Goal: Task Accomplishment & Management: Use online tool/utility

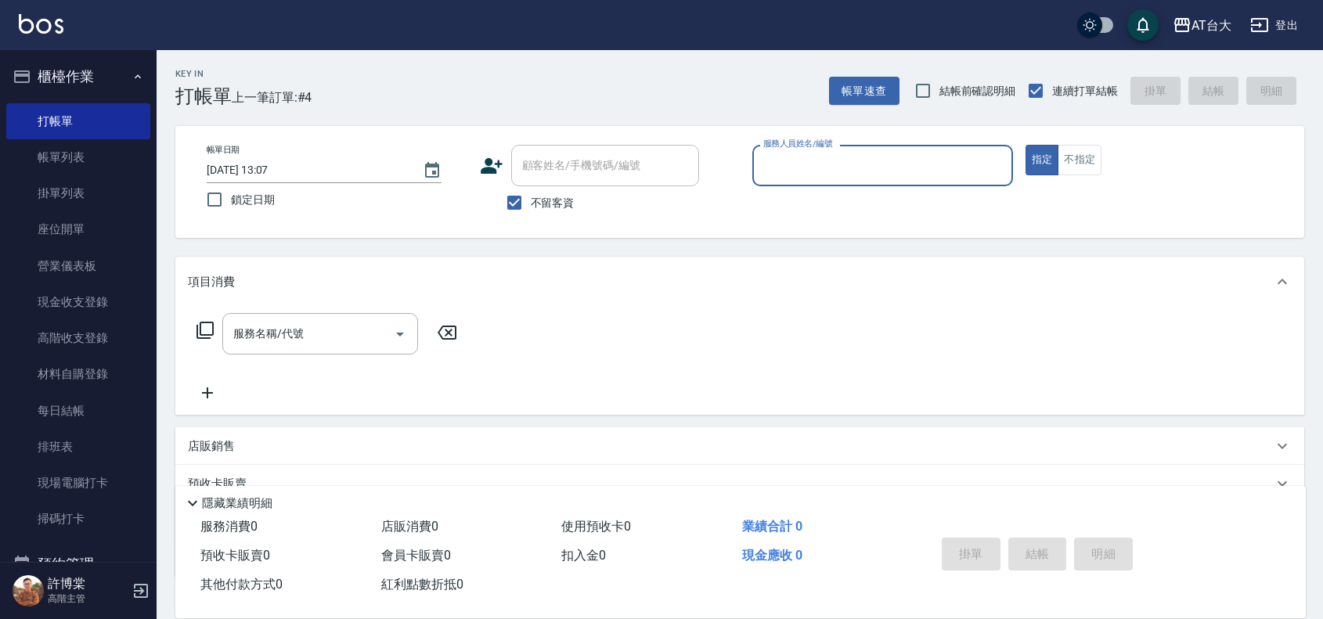
click at [867, 189] on p at bounding box center [883, 194] width 261 height 16
click at [866, 184] on div "服務人員姓名/編號" at bounding box center [883, 166] width 261 height 42
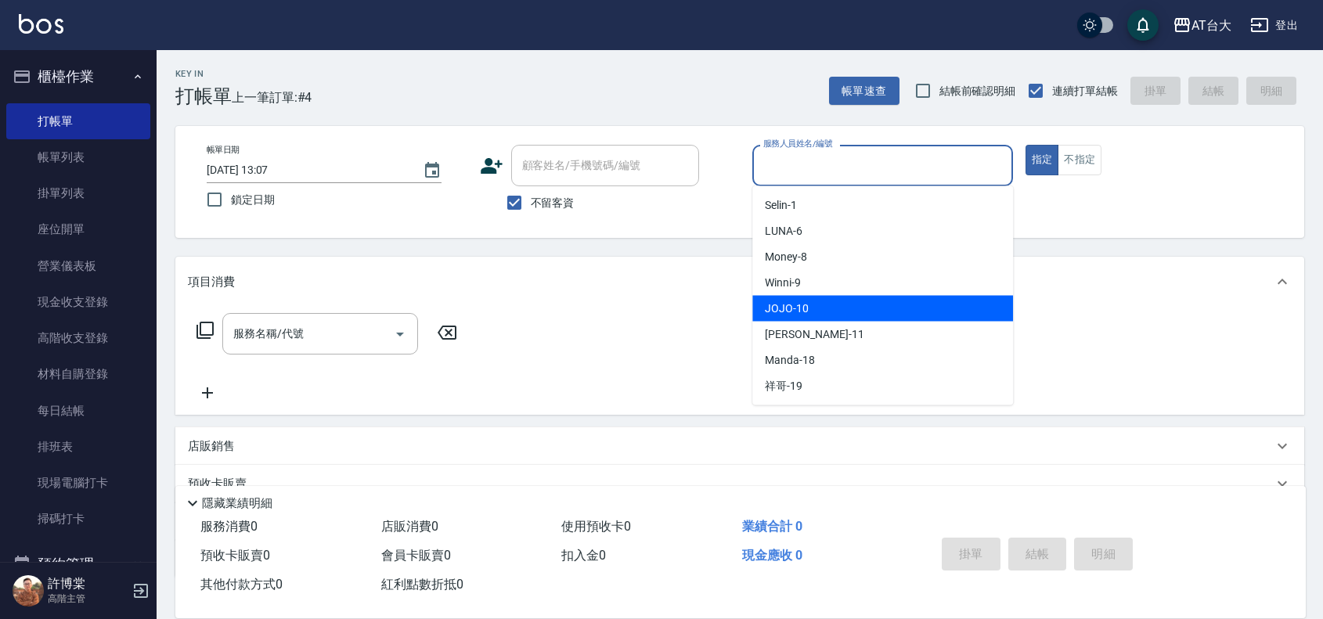
click at [843, 313] on div "JOJO -10" at bounding box center [883, 309] width 261 height 26
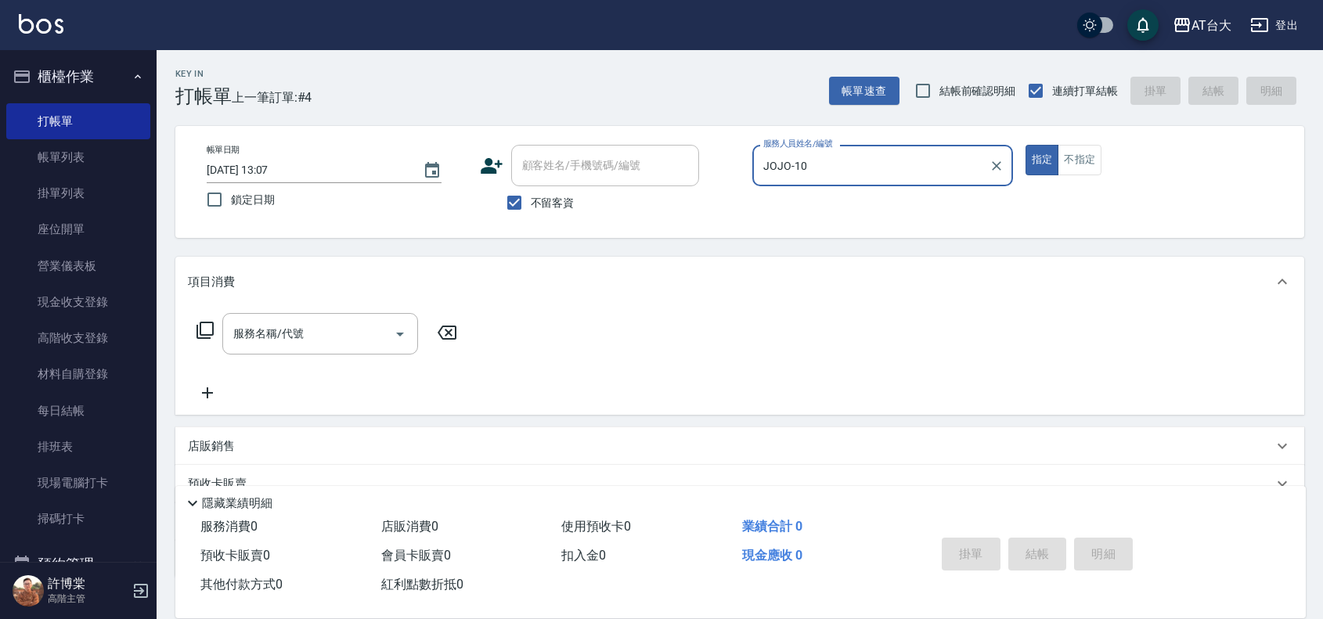
click at [821, 176] on input "JOJO-10" at bounding box center [871, 165] width 223 height 27
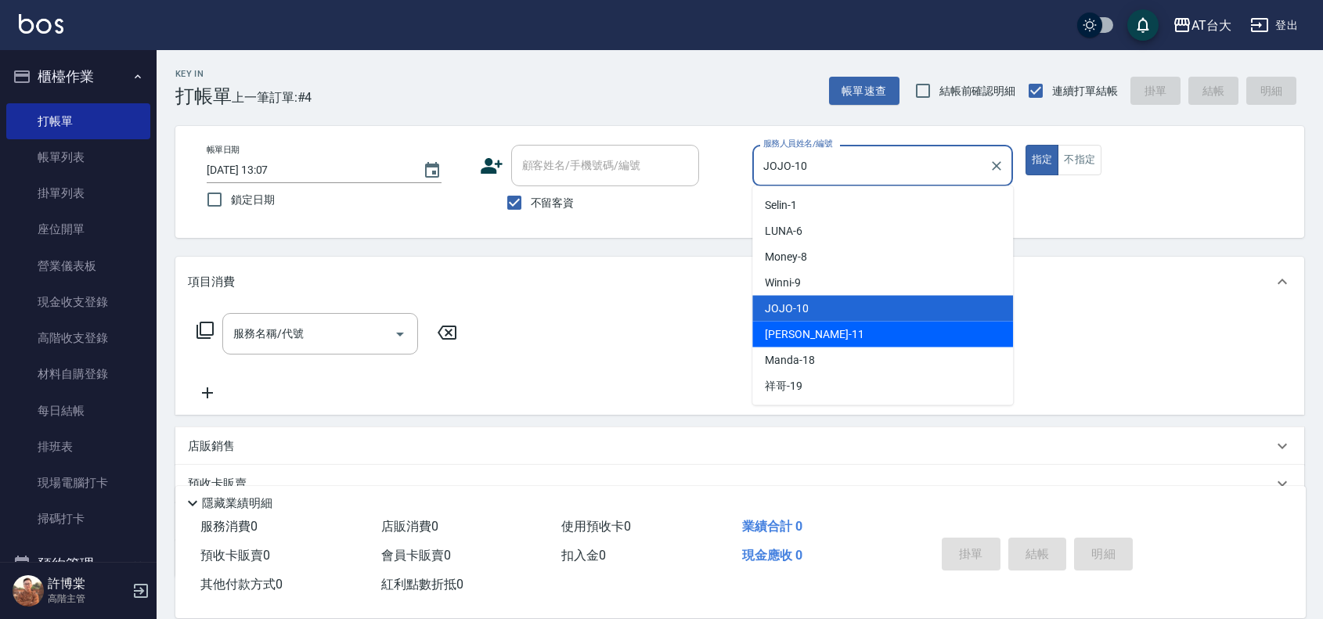
click at [836, 330] on div "[PERSON_NAME] -11" at bounding box center [883, 335] width 261 height 26
type input "[PERSON_NAME]-11"
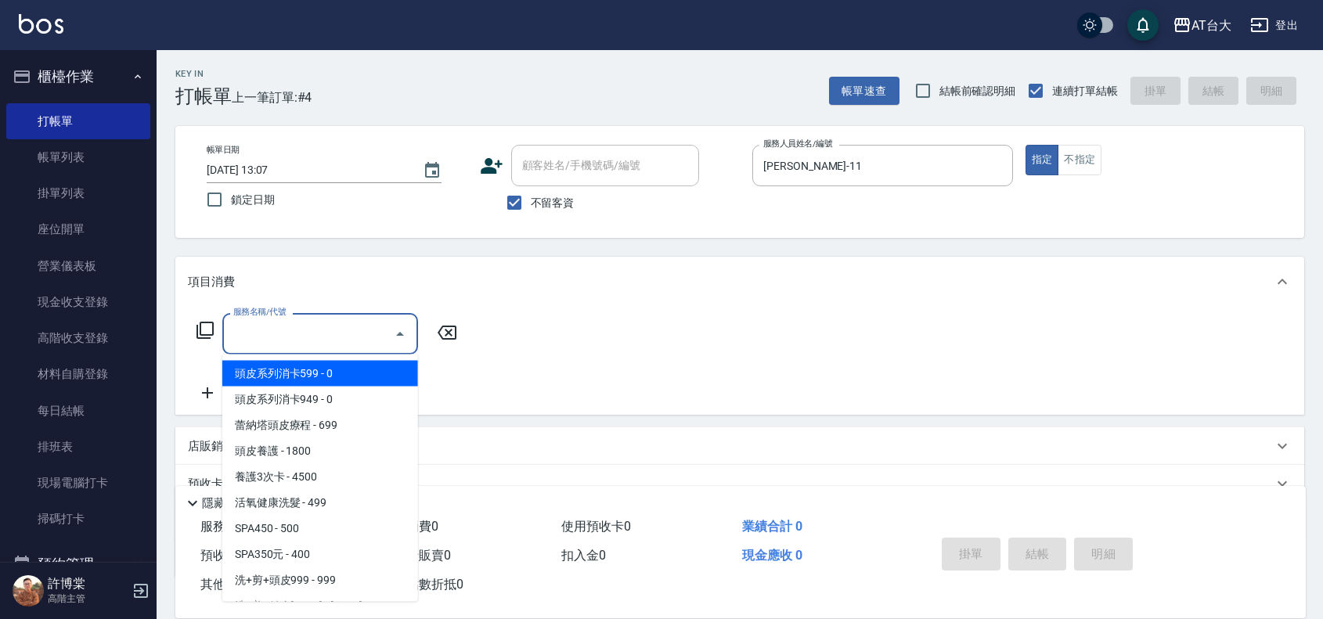
click at [350, 330] on input "服務名稱/代號" at bounding box center [308, 333] width 158 height 27
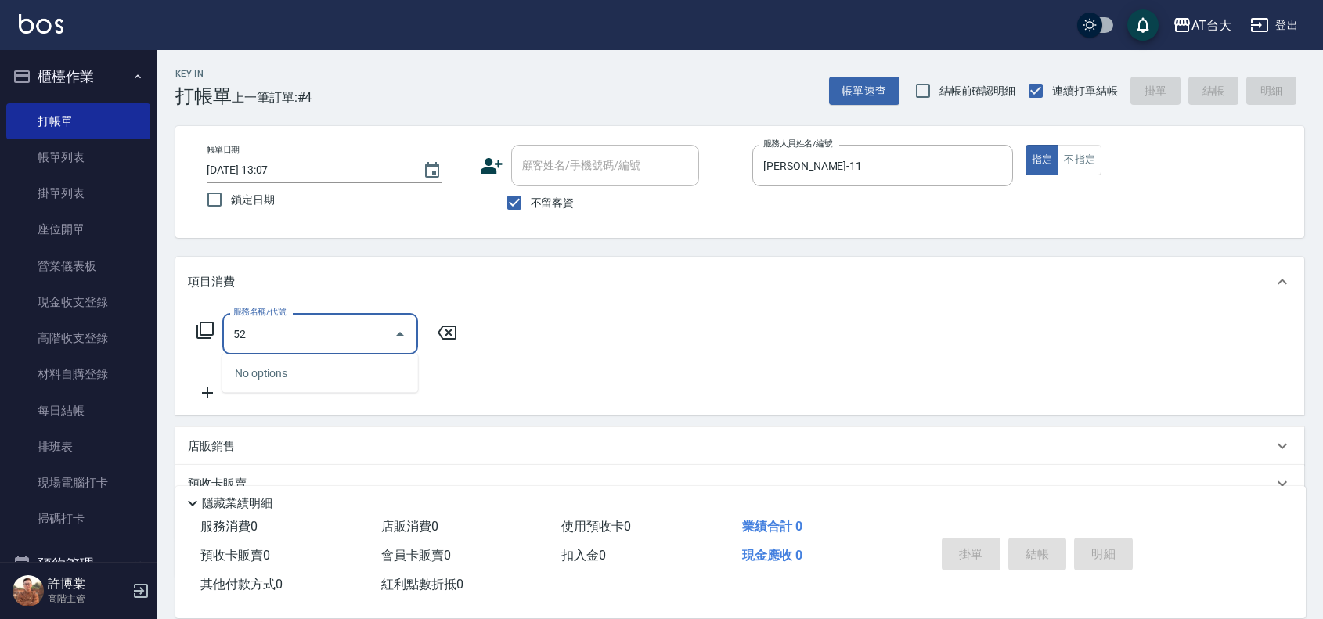
type input "5"
type input "洗+剪(811)"
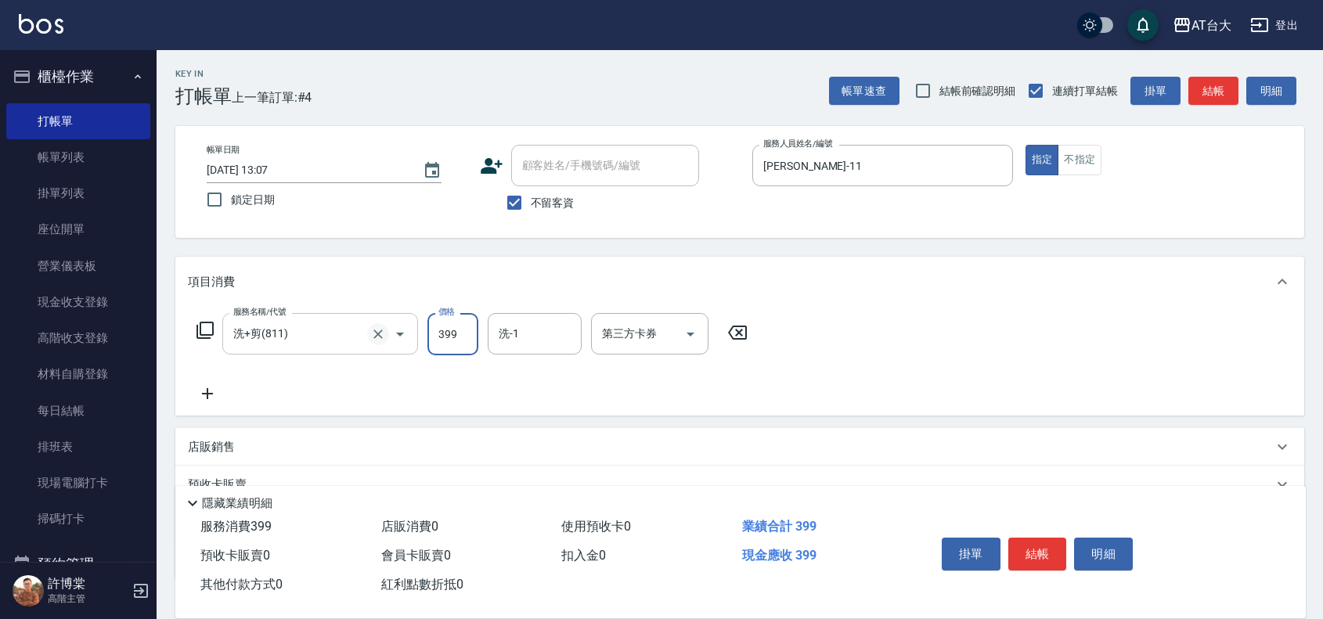
click at [377, 341] on icon "Clear" at bounding box center [378, 335] width 16 height 16
type input "洗+剪(811)"
click at [446, 345] on input "399" at bounding box center [453, 334] width 51 height 42
click at [959, 341] on div "服務名稱/代號 洗+剪(811) 服務名稱/代號 價格 450 價格 洗-1 洗-1 第三方卡券 第三方卡券" at bounding box center [739, 361] width 1129 height 109
click at [446, 337] on input "450" at bounding box center [453, 334] width 51 height 42
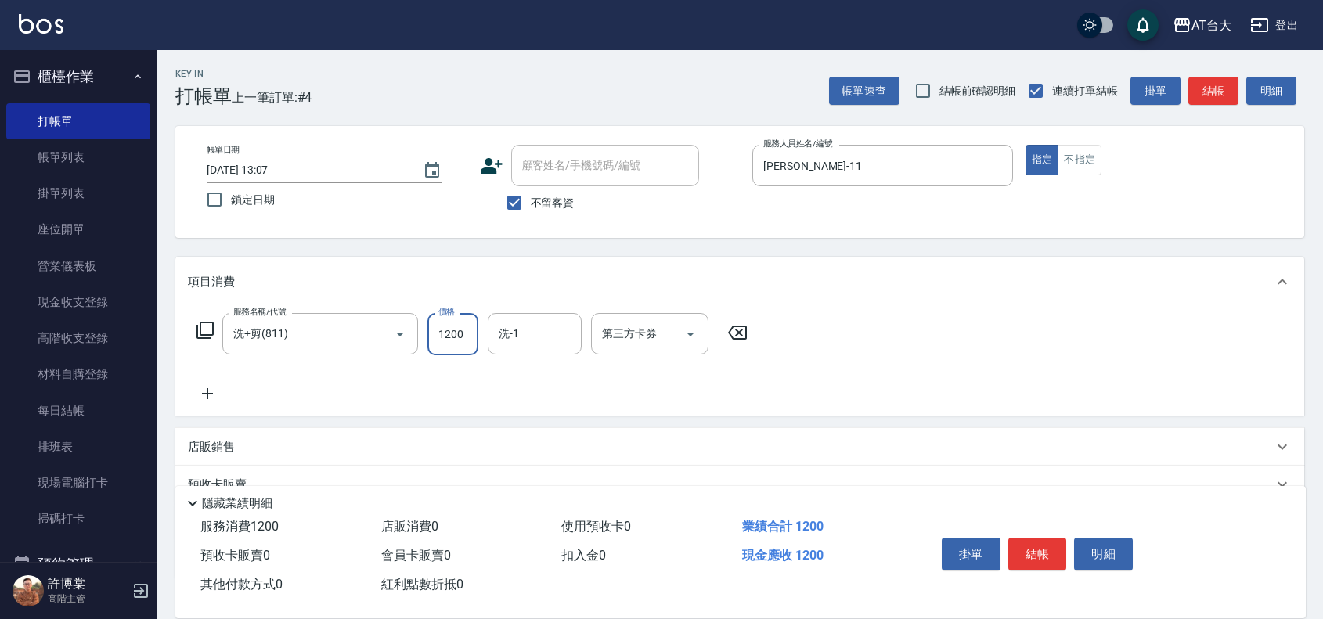
type input "1200"
click at [1041, 554] on button "結帳" at bounding box center [1038, 554] width 59 height 33
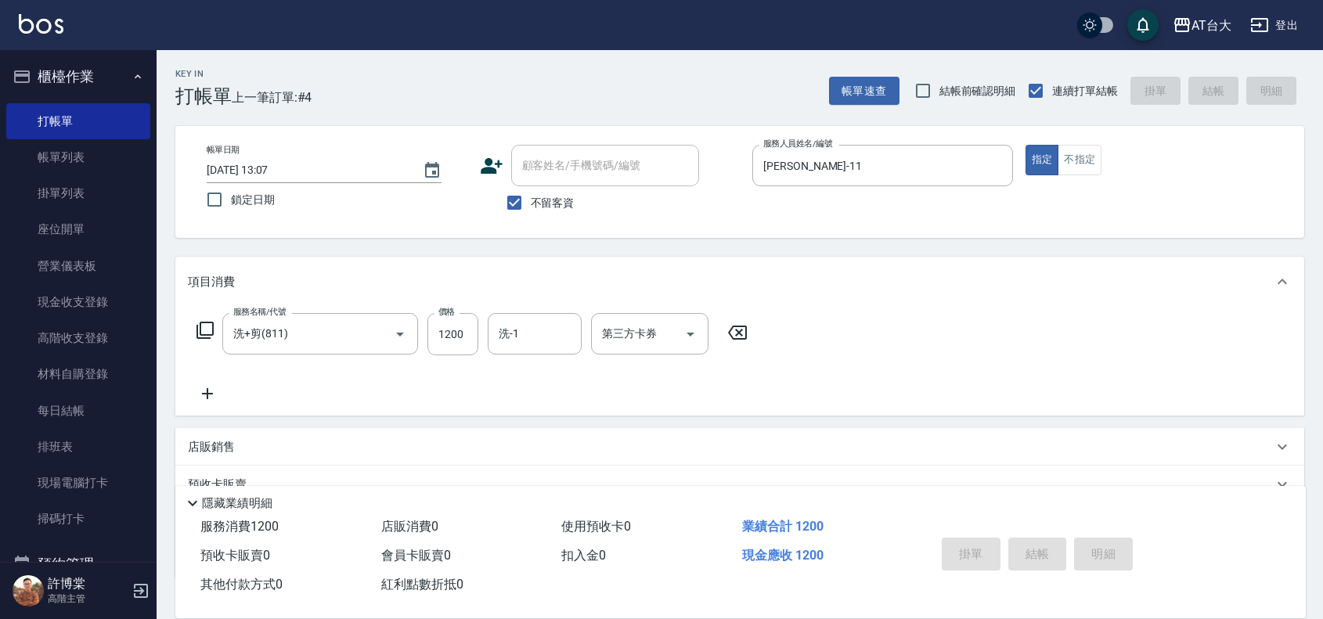
type input "[DATE] 15:43"
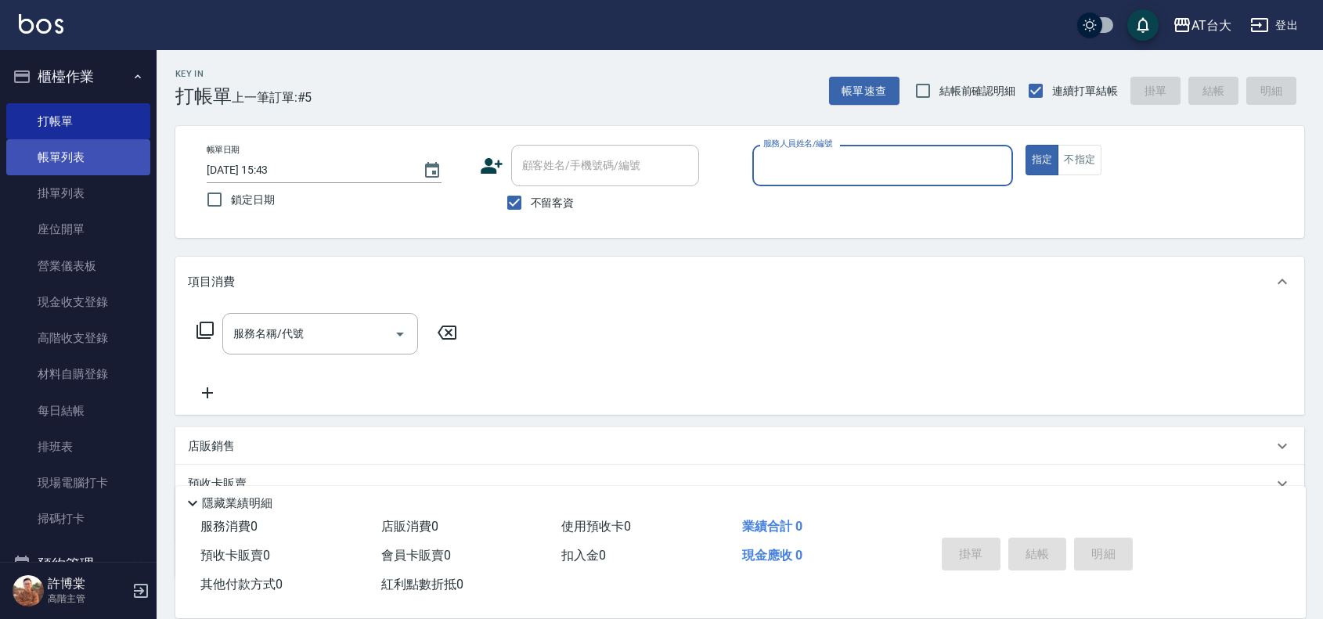
click at [90, 142] on link "帳單列表" at bounding box center [78, 157] width 144 height 36
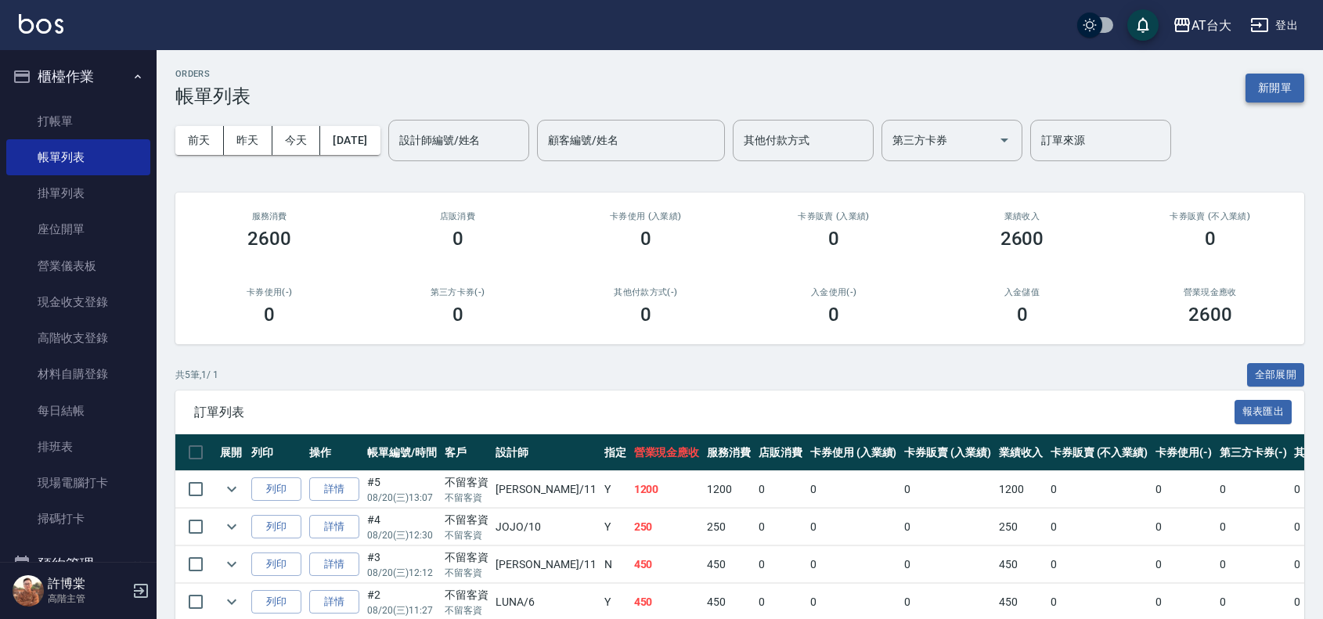
click at [1282, 88] on button "新開單" at bounding box center [1275, 88] width 59 height 29
